Goal: Transaction & Acquisition: Purchase product/service

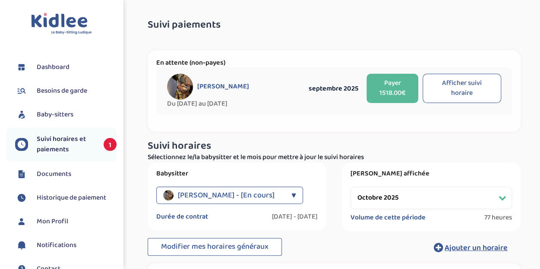
click at [477, 86] on button "Afficher suivi horaire" at bounding box center [462, 88] width 79 height 29
select select "septembre 2025"
click at [401, 93] on button "Payer 1518.00€" at bounding box center [393, 88] width 52 height 29
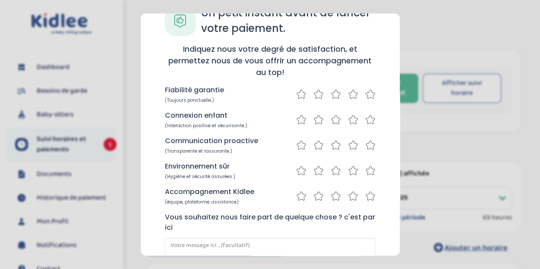
scroll to position [43, 0]
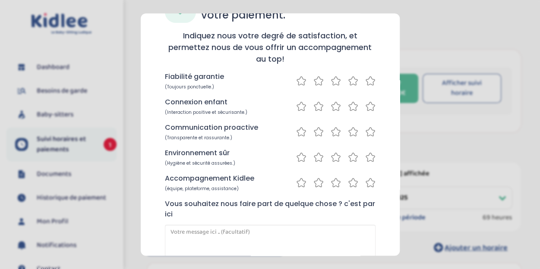
click at [366, 81] on icon at bounding box center [370, 81] width 10 height 11
click at [367, 109] on icon at bounding box center [370, 106] width 9 height 9
click at [368, 132] on icon at bounding box center [370, 132] width 10 height 11
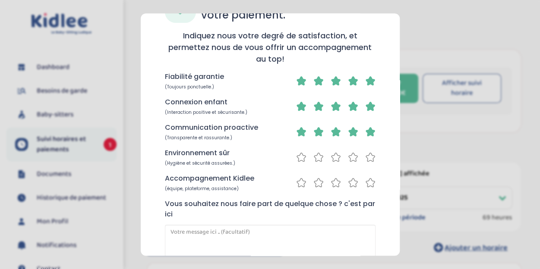
click at [367, 159] on icon at bounding box center [370, 157] width 10 height 11
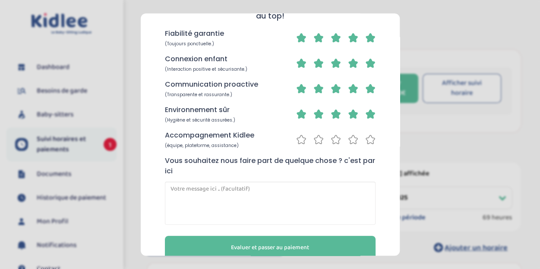
scroll to position [104, 0]
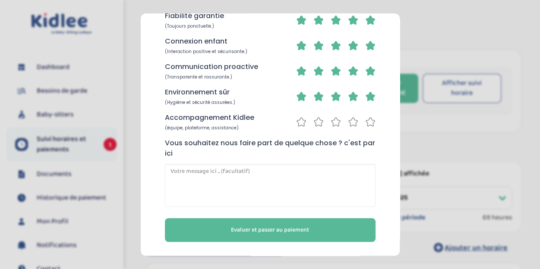
click at [350, 122] on icon at bounding box center [353, 122] width 10 height 11
click at [268, 181] on textarea at bounding box center [270, 185] width 211 height 43
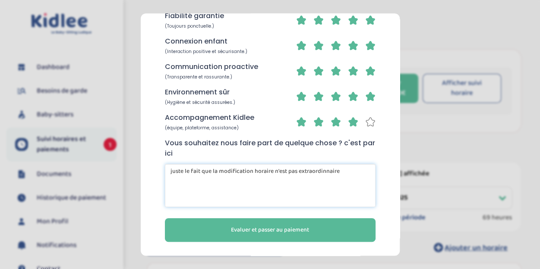
drag, startPoint x: 342, startPoint y: 171, endPoint x: 296, endPoint y: 171, distance: 45.8
click at [296, 171] on textarea "juste le fait que la modification horaire n'est pas extraordinnaire" at bounding box center [270, 185] width 211 height 43
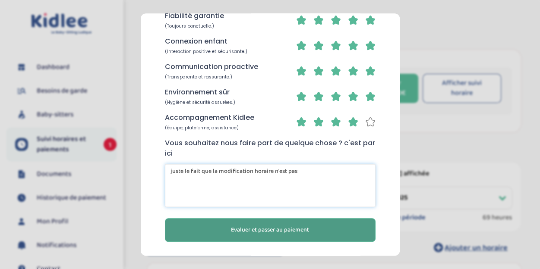
type textarea "juste le fait que la modification horaire n'est pas"
click at [267, 230] on span "Evaluer et passer au paiement" at bounding box center [270, 230] width 78 height 9
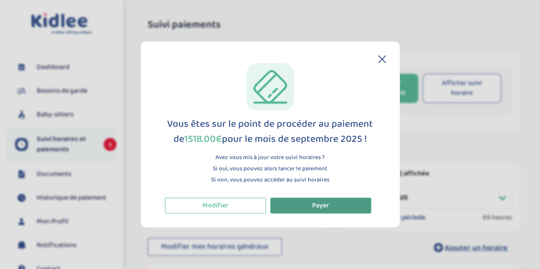
click at [320, 203] on span "Payer" at bounding box center [320, 205] width 17 height 11
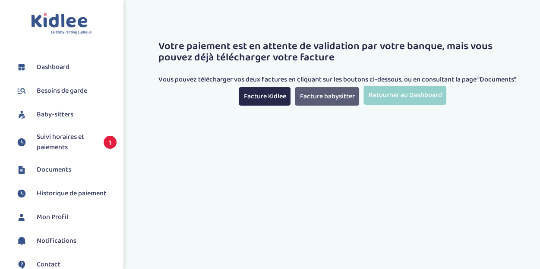
click at [311, 95] on link "Facture babysitter" at bounding box center [327, 96] width 64 height 19
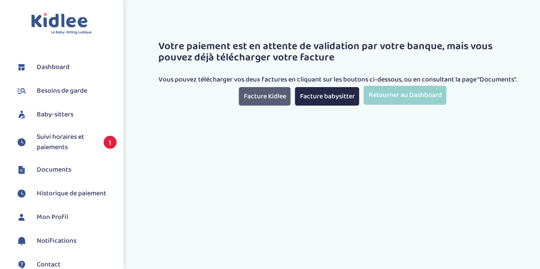
click at [276, 97] on link "Facture Kidlee" at bounding box center [265, 96] width 52 height 19
